Goal: Obtain resource: Download file/media

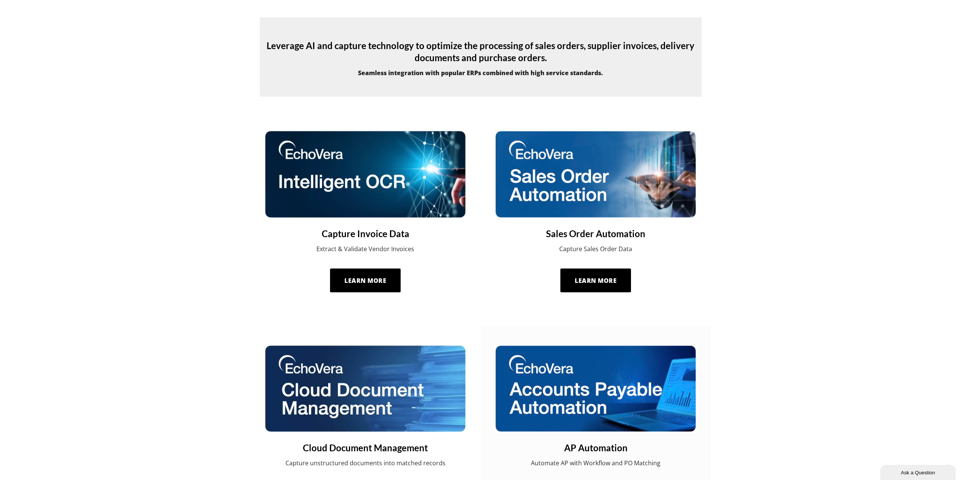
scroll to position [340, 0]
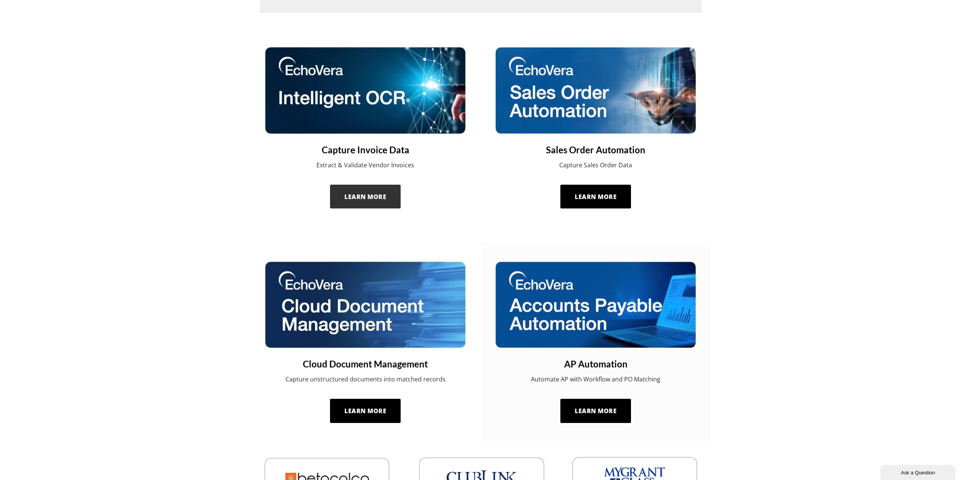
click at [361, 193] on span "Learn More" at bounding box center [365, 197] width 42 height 8
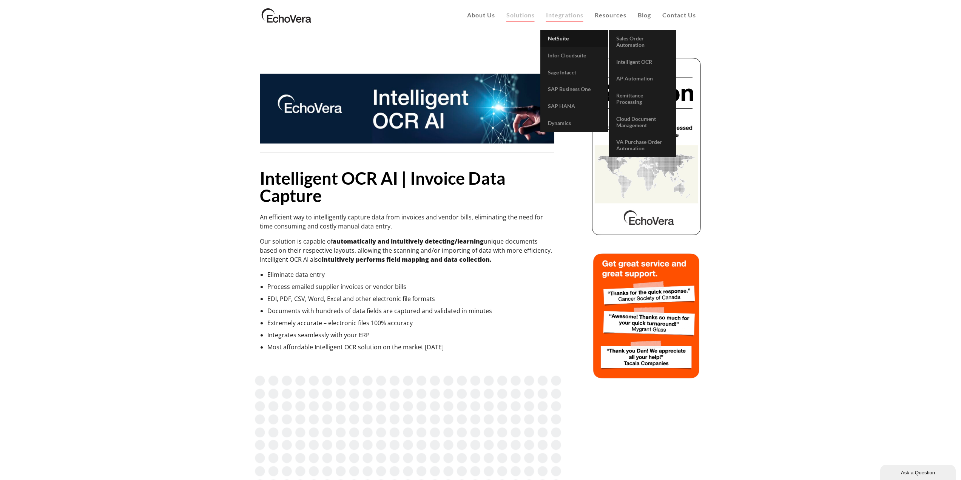
click at [560, 36] on span "NetSuite" at bounding box center [558, 38] width 21 height 6
click at [631, 59] on span "Intelligent OCR" at bounding box center [634, 62] width 36 height 6
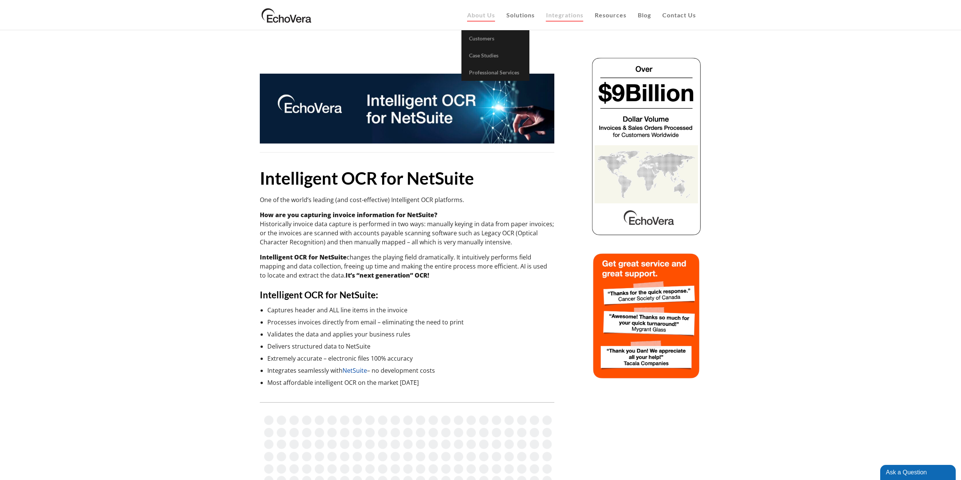
click at [488, 15] on span "About Us" at bounding box center [481, 14] width 28 height 7
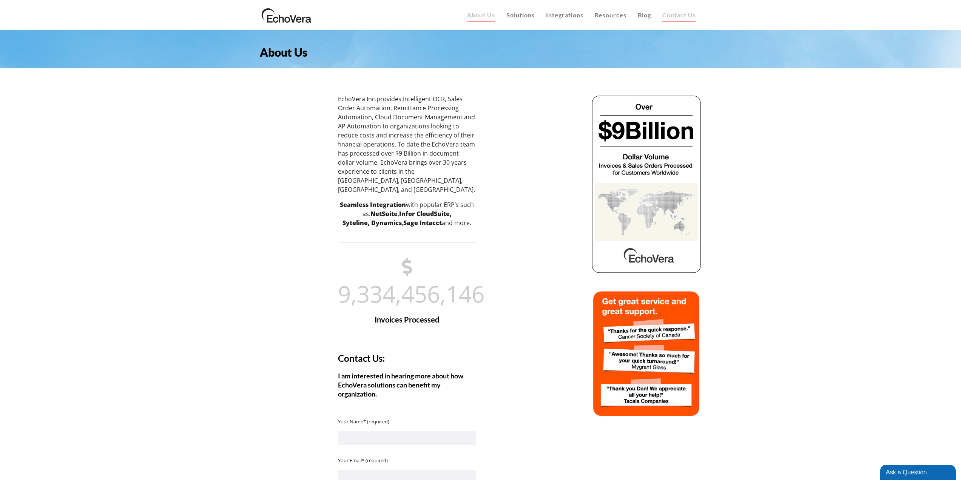
click at [684, 16] on span "Contact Us" at bounding box center [679, 14] width 34 height 7
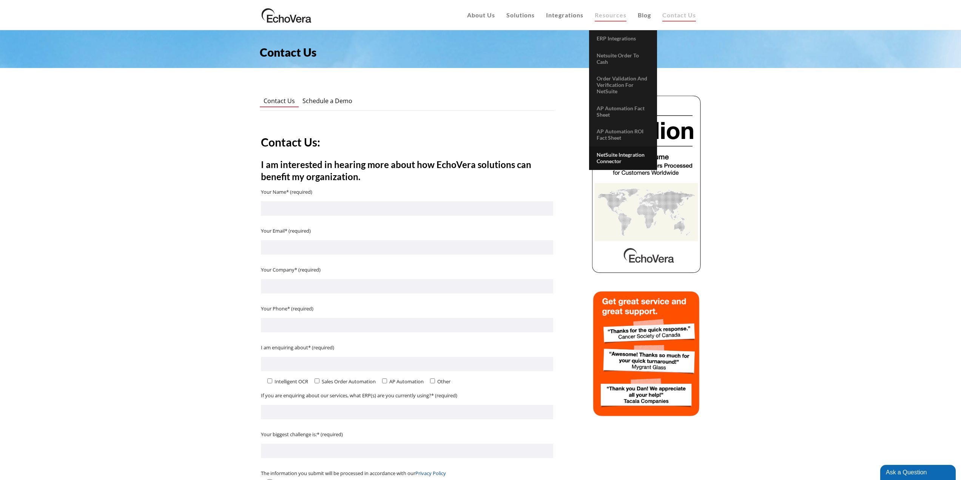
click at [620, 156] on span "NetSuite Integration Connector" at bounding box center [621, 157] width 48 height 13
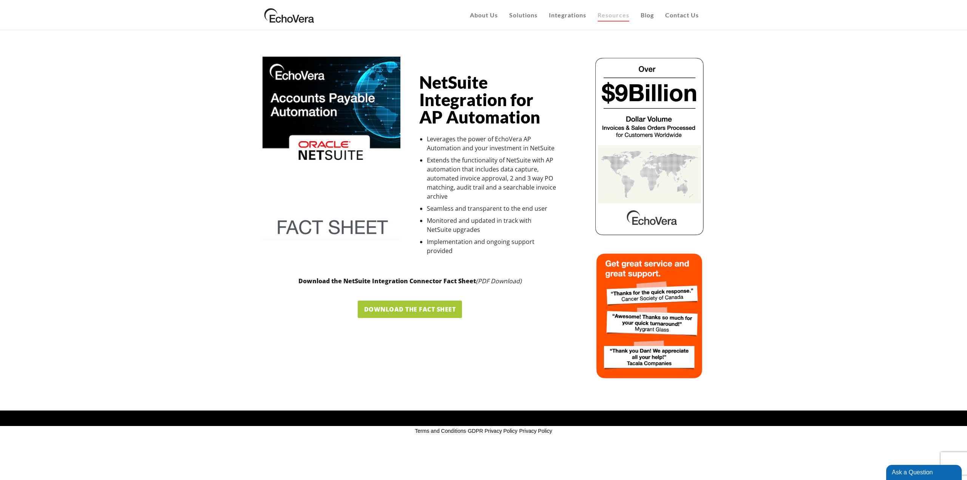
click at [407, 308] on span "Download the Fact Sheet" at bounding box center [410, 309] width 92 height 8
